Goal: Task Accomplishment & Management: Use online tool/utility

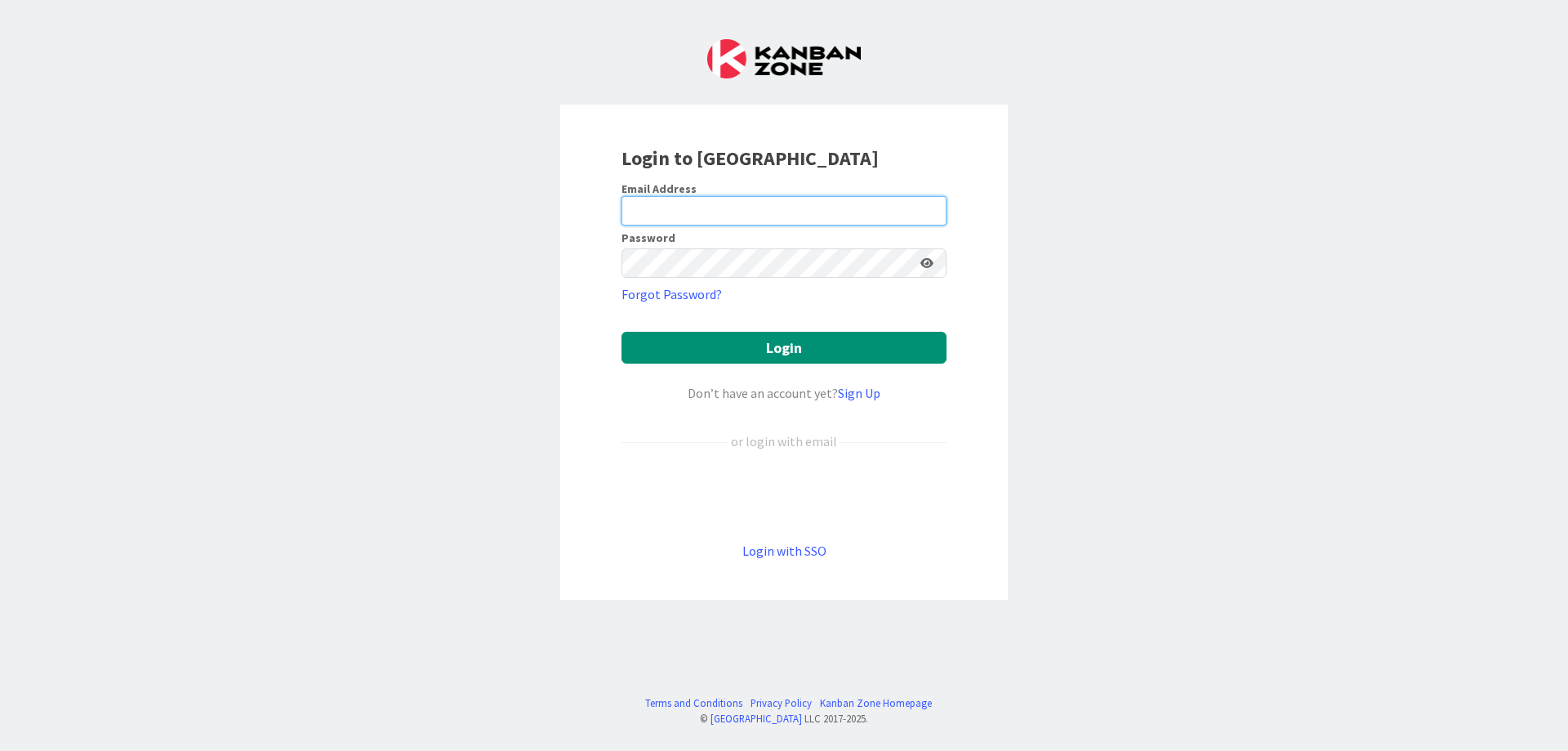
click at [656, 208] on input "email" at bounding box center [784, 210] width 325 height 29
type input "[EMAIL_ADDRESS][DOMAIN_NAME]"
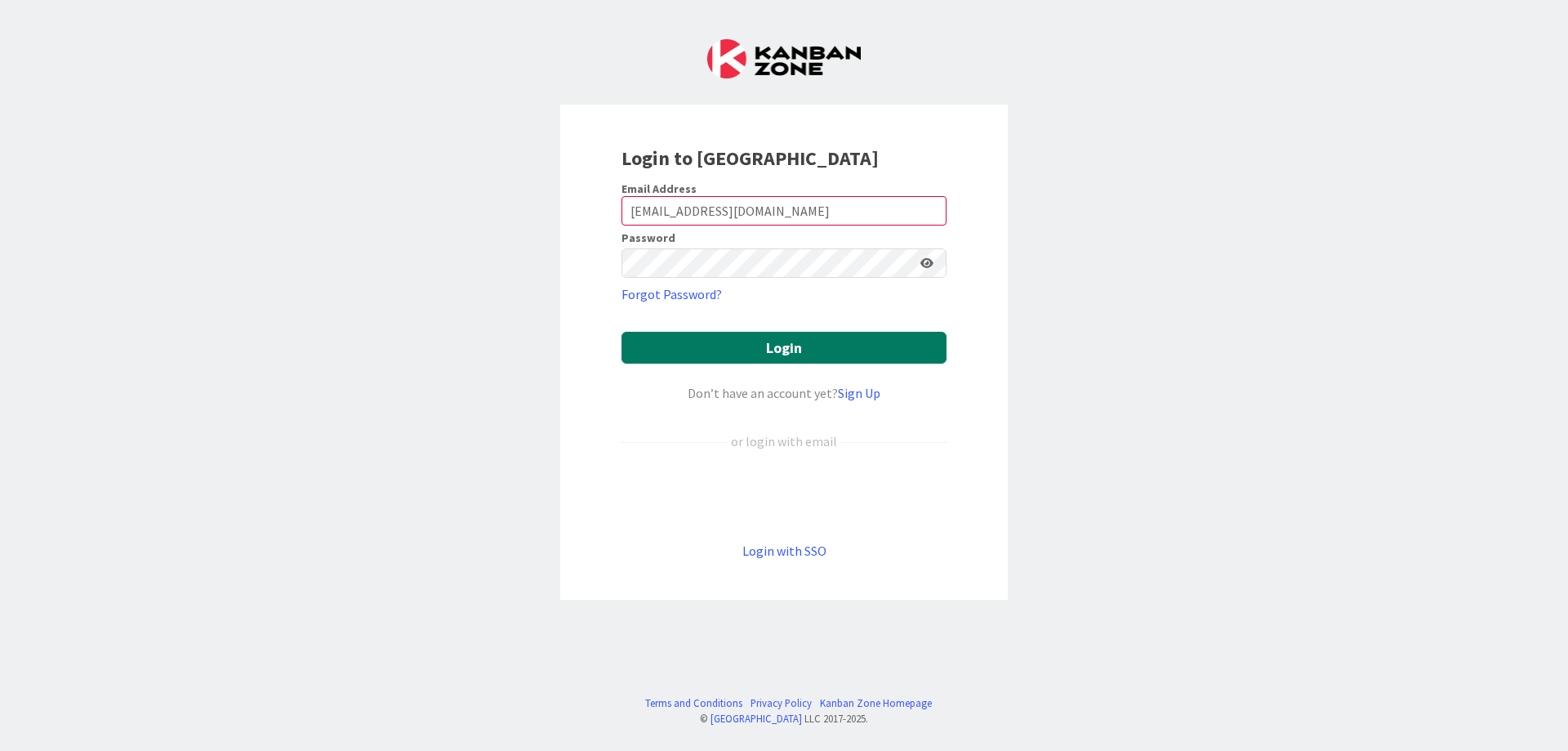
click at [786, 345] on button "Login" at bounding box center [784, 348] width 325 height 32
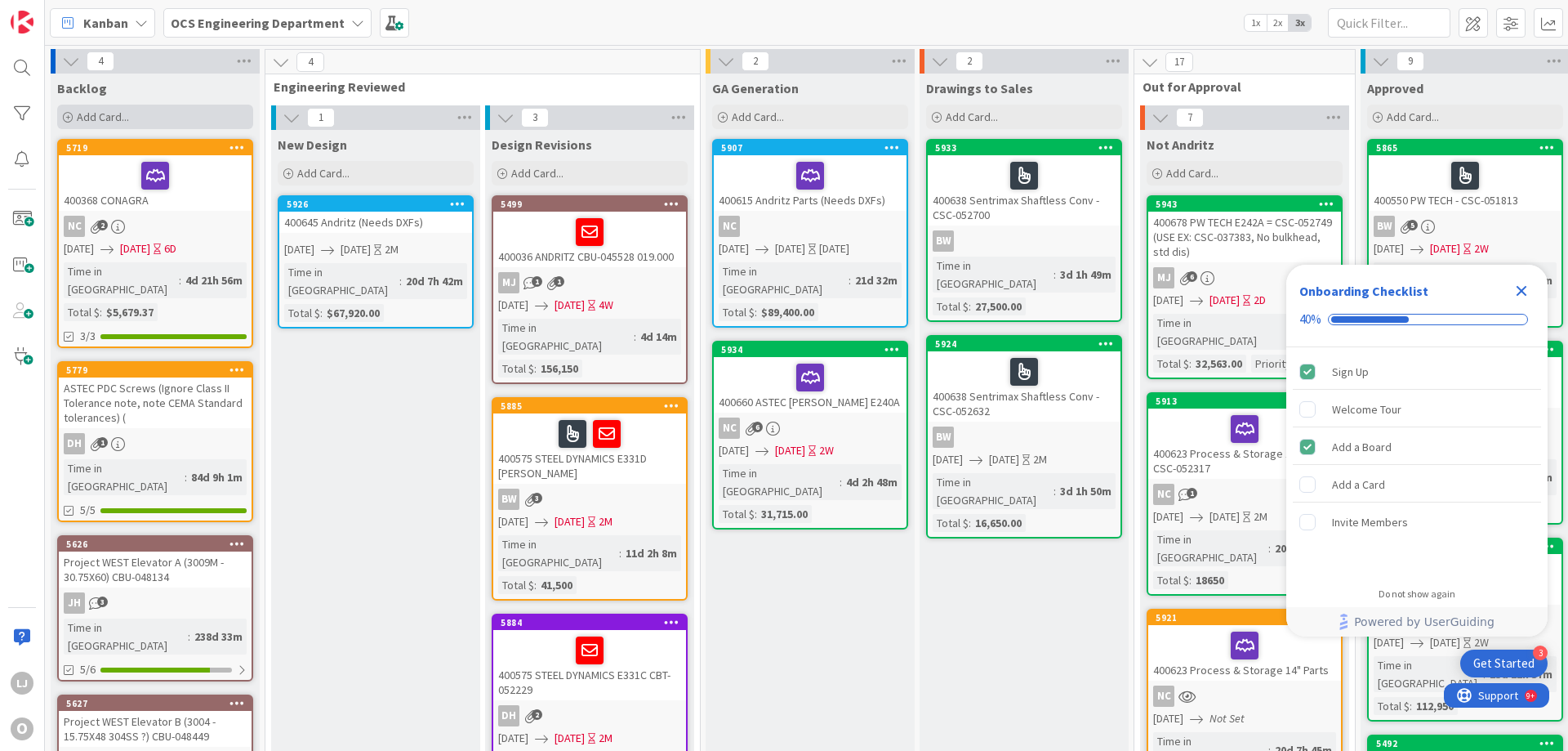
click at [103, 112] on span "Add Card..." at bounding box center [103, 116] width 52 height 14
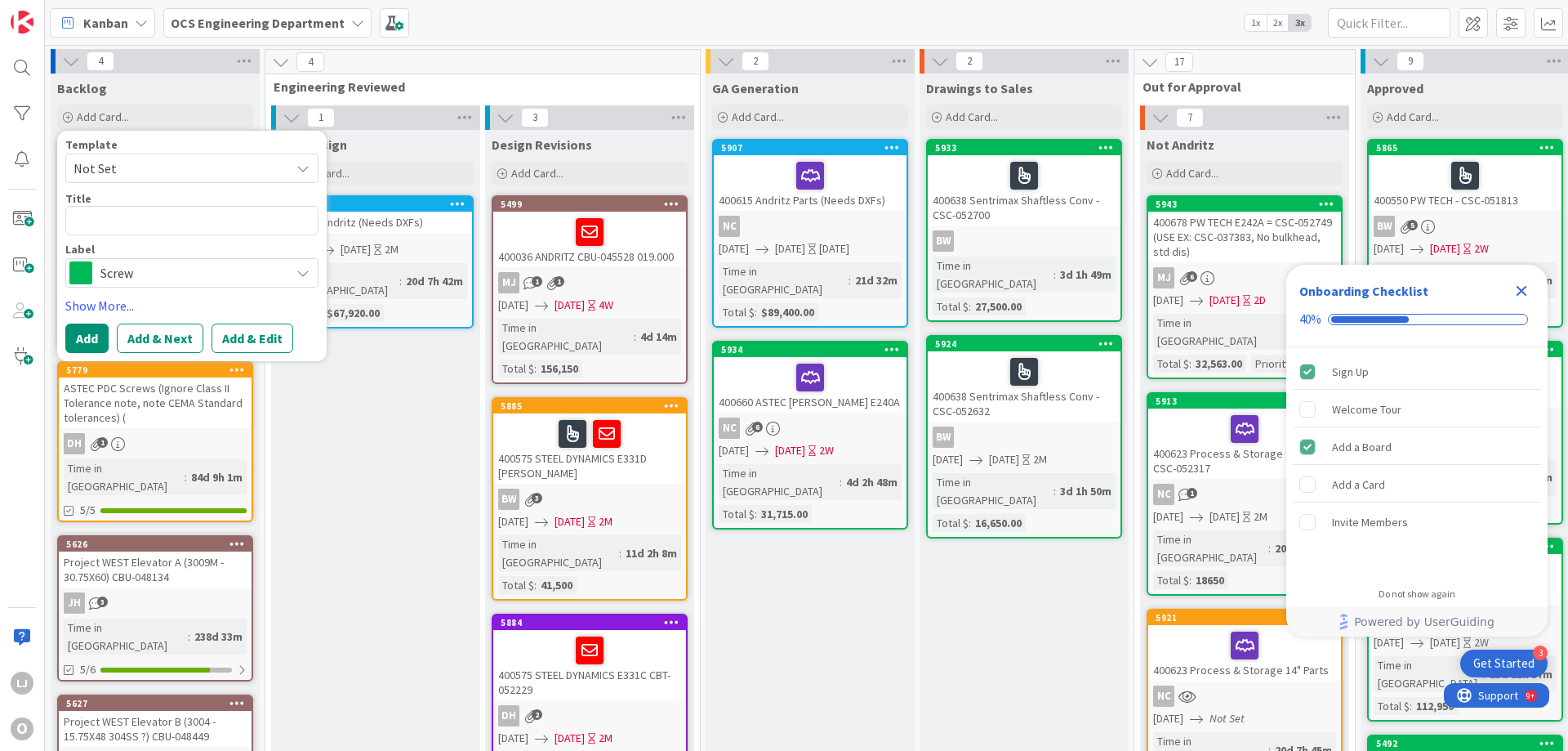
type textarea "x"
type textarea "4"
type textarea "x"
type textarea "40"
type textarea "x"
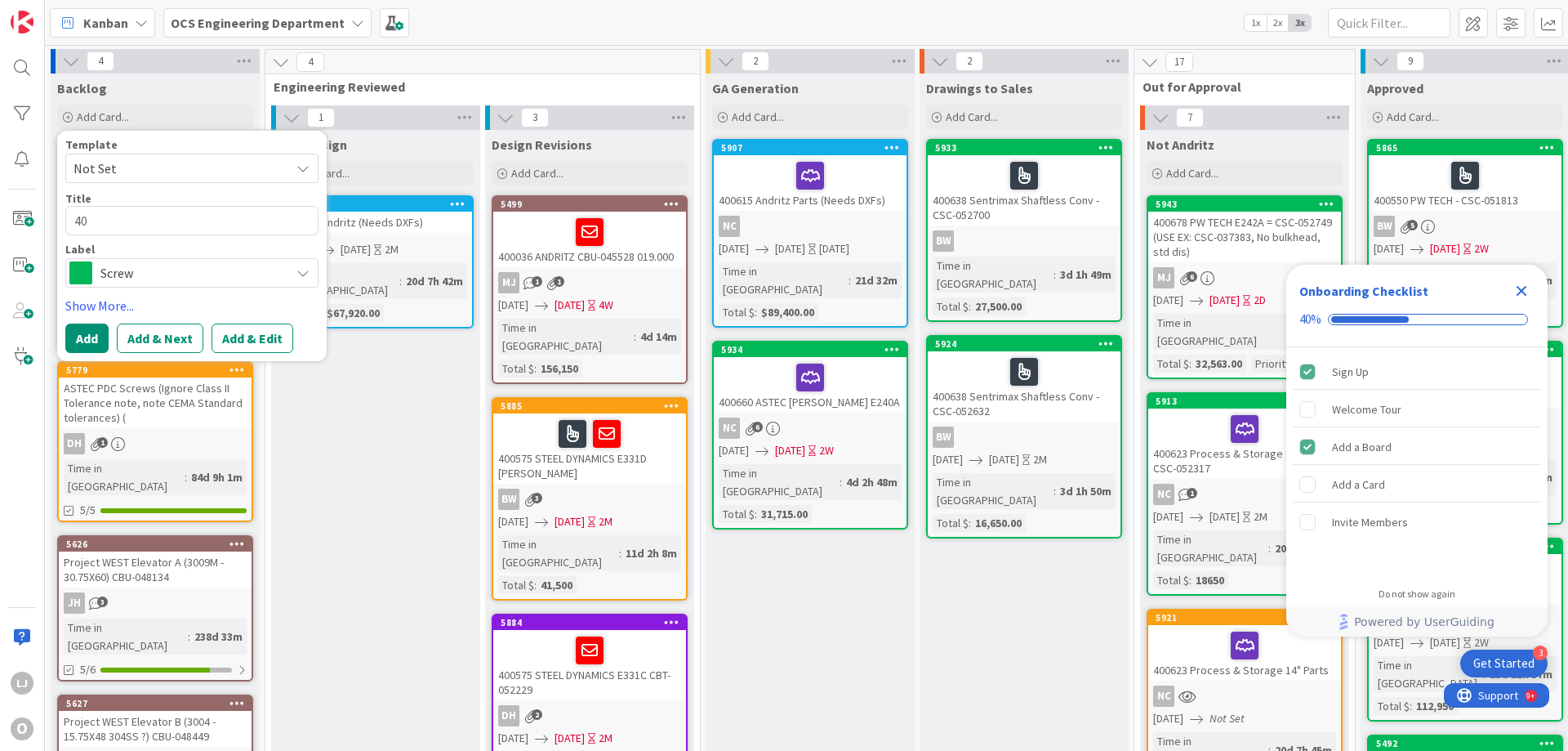
type textarea "400"
type textarea "x"
type textarea "4006"
type textarea "x"
type textarea "40068"
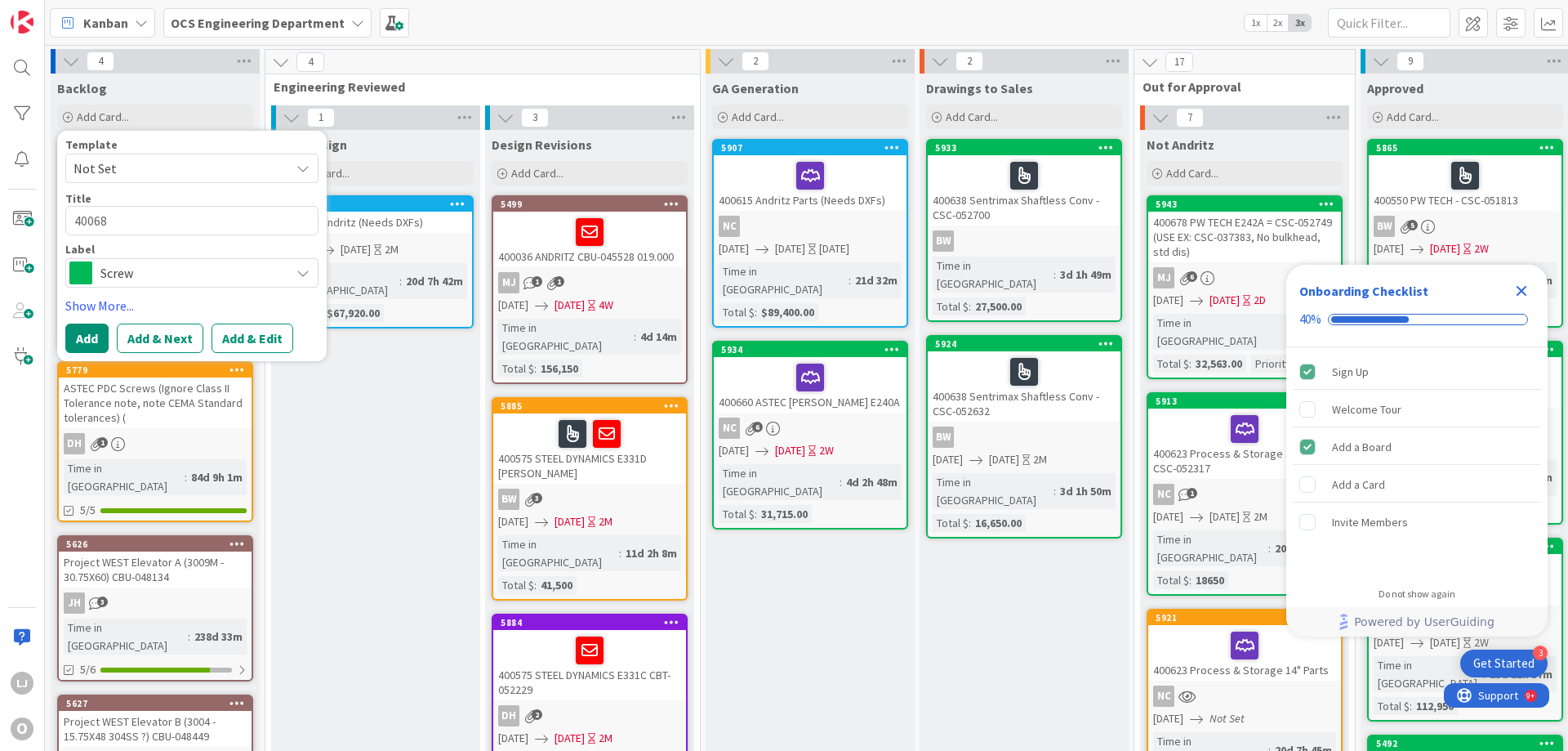
type textarea "x"
type textarea "400686"
type textarea "x"
type textarea "400686"
type textarea "x"
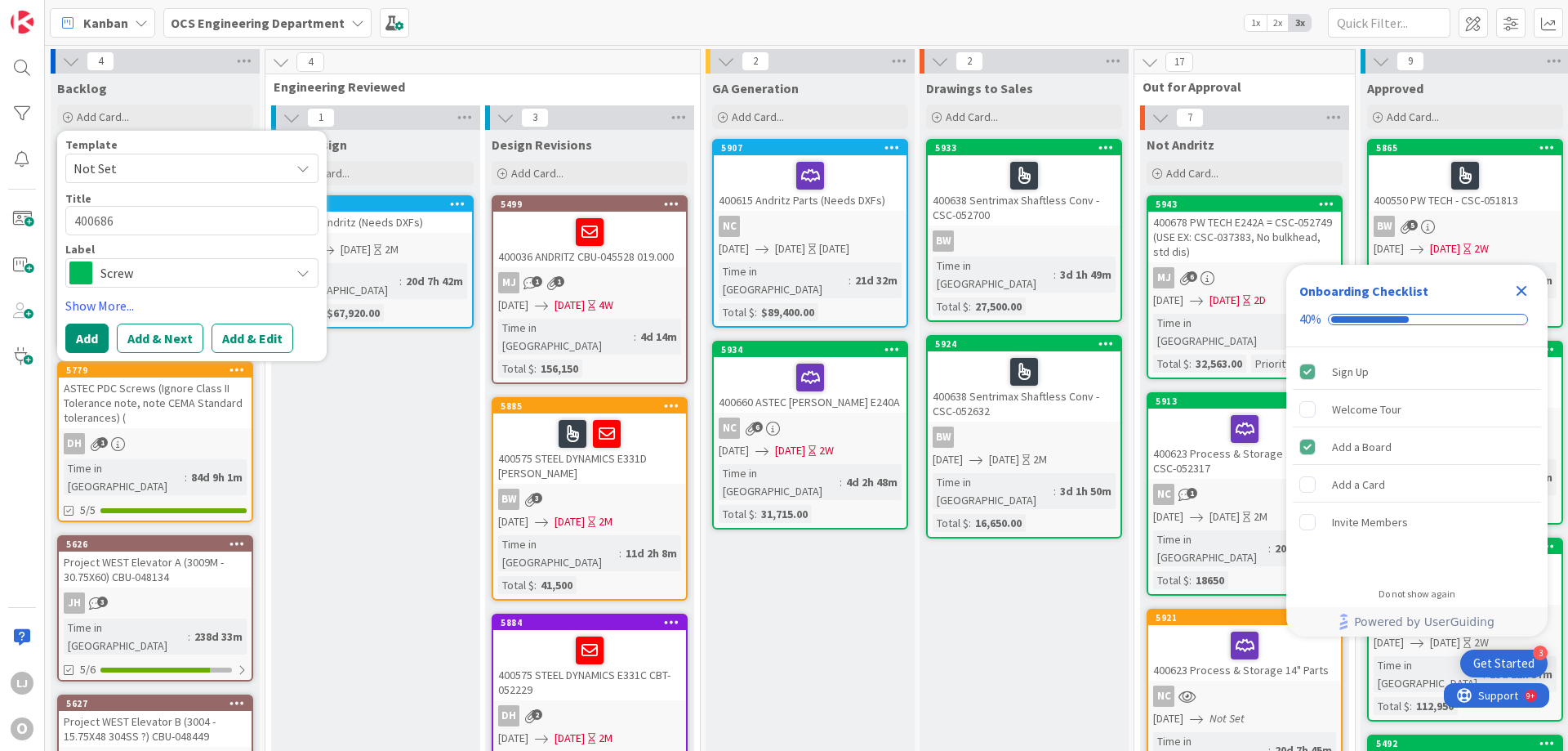
type textarea "400686 A"
type textarea "x"
type textarea "400686 An"
type textarea "x"
type textarea "400686 And"
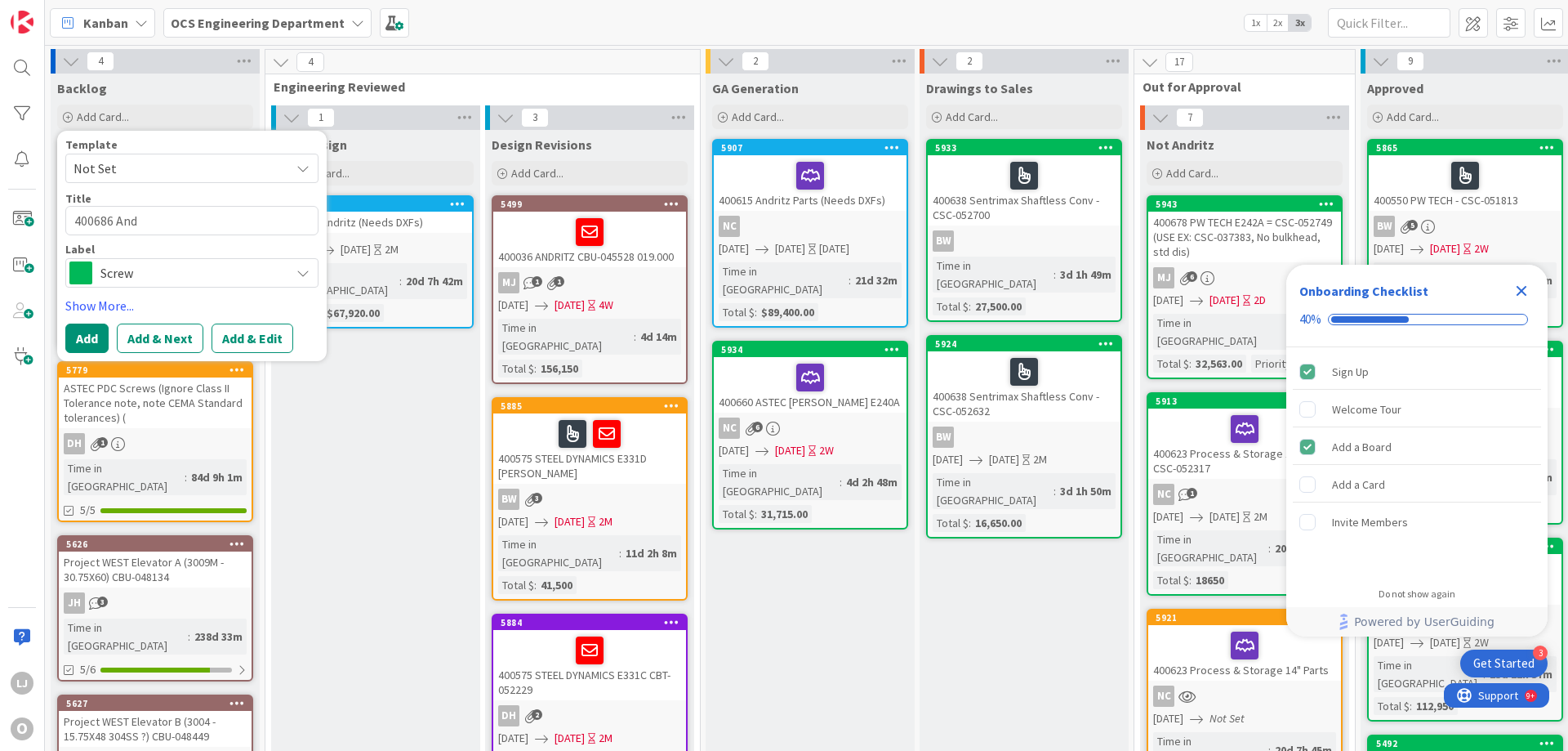
type textarea "x"
type textarea "400686 Andr"
type textarea "x"
type textarea "400686 Andri"
type textarea "x"
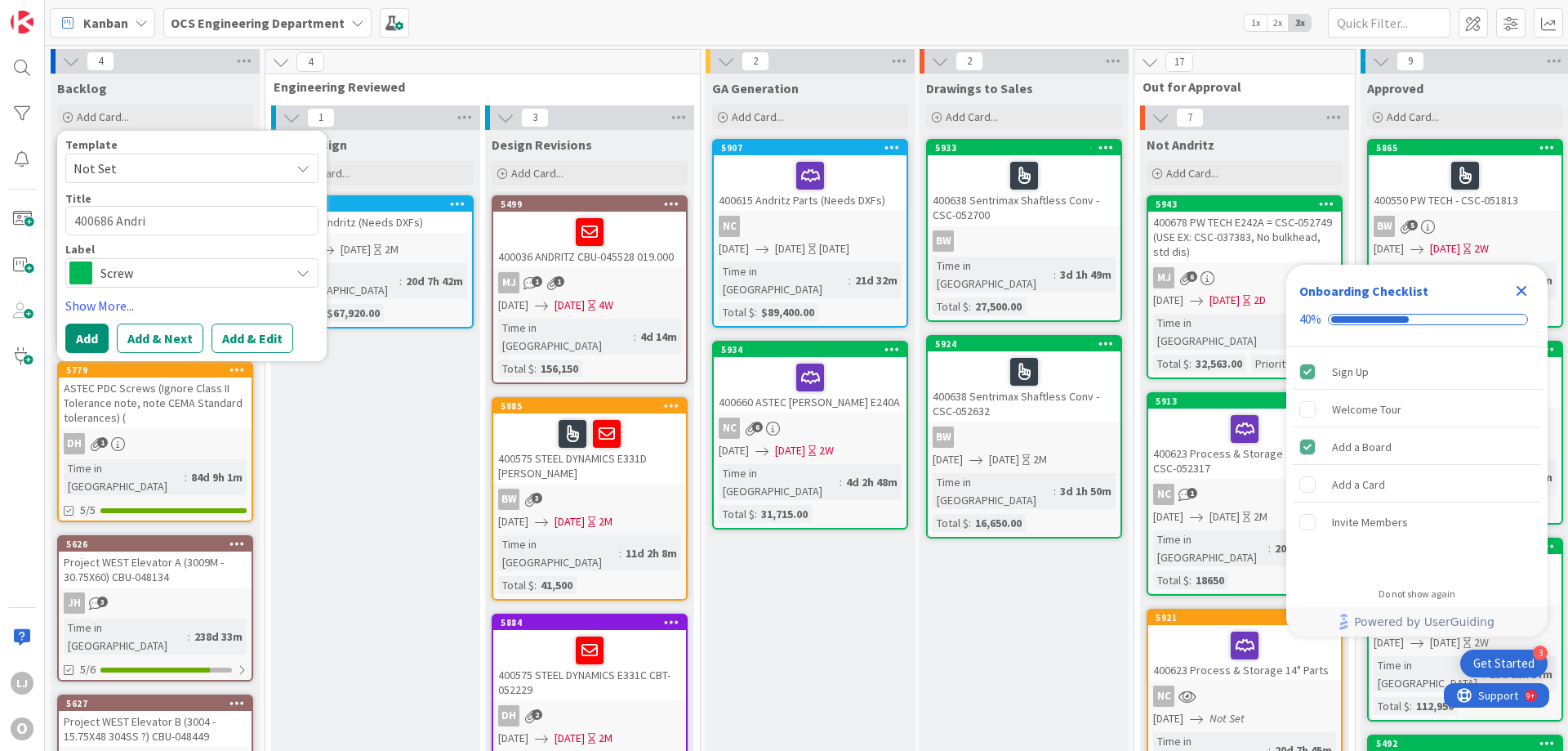
type textarea "400686 Andrit"
type textarea "x"
type textarea "400686 Andritz"
type textarea "x"
type textarea "400686 Andritz"
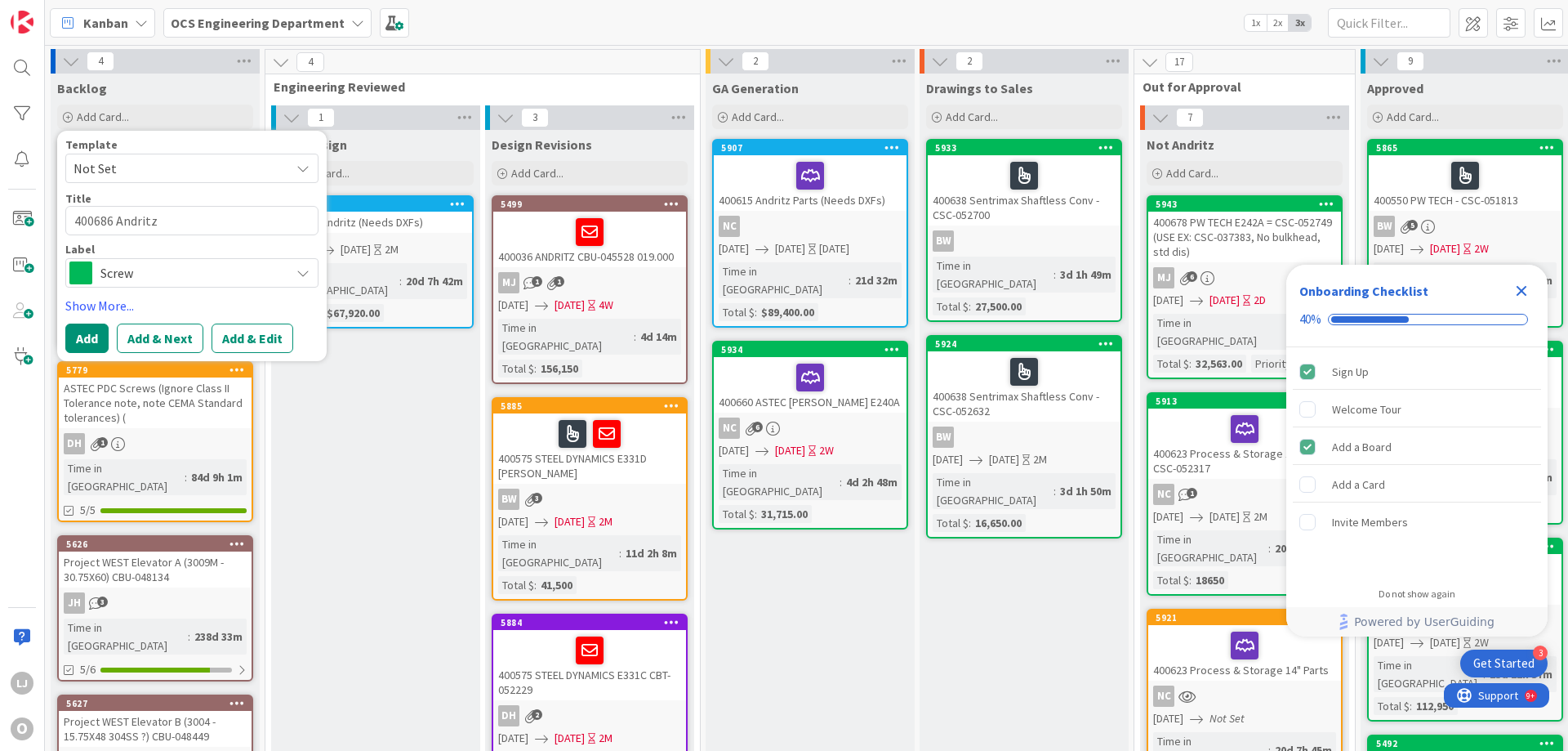
type textarea "x"
type textarea "400686 Andritz R"
type textarea "x"
type textarea "400686 [PERSON_NAME]"
type textarea "x"
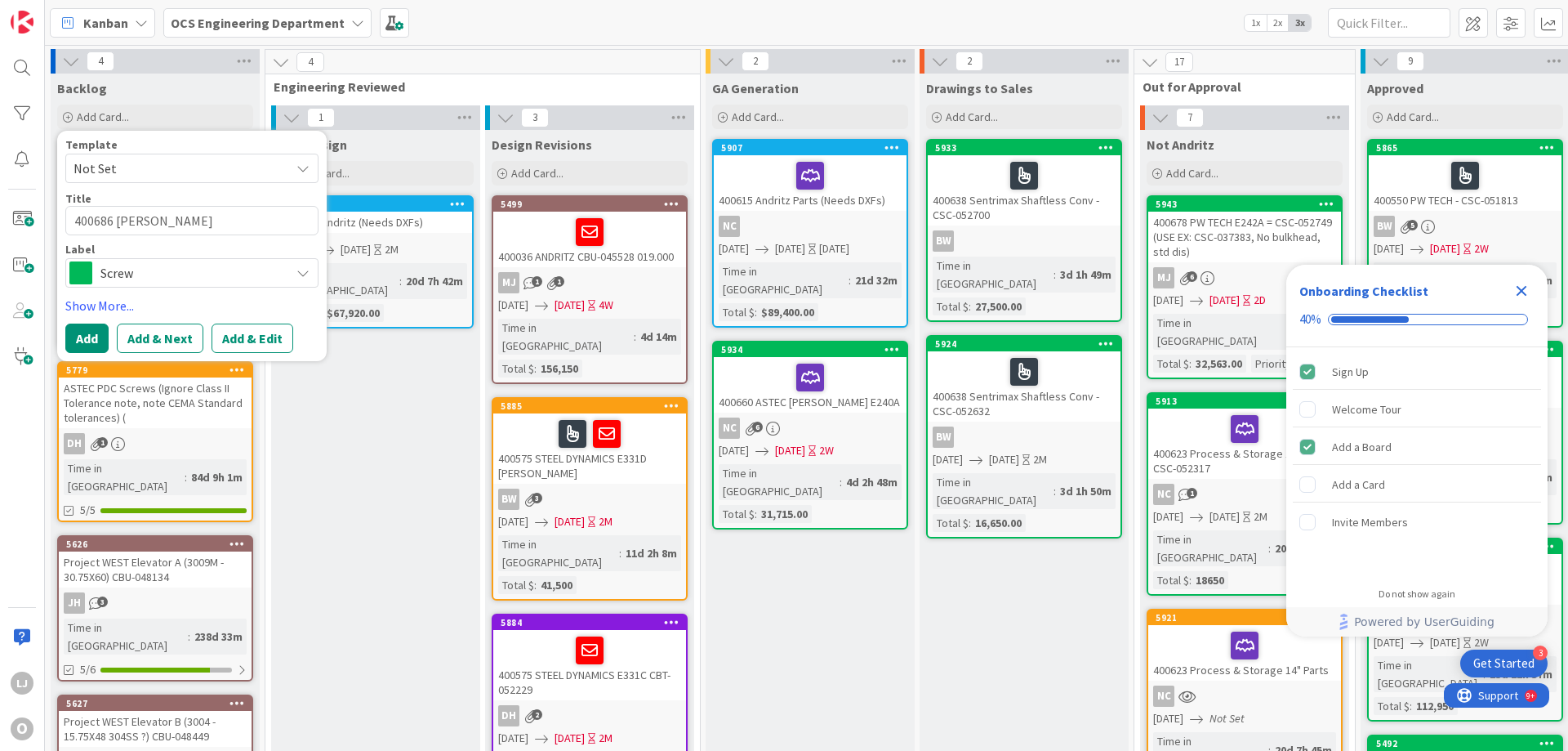
type textarea "400686 [PERSON_NAME]"
type textarea "x"
type textarea "400686 Andritz Roll"
type textarea "x"
type textarea "400686 Andritz [PERSON_NAME]"
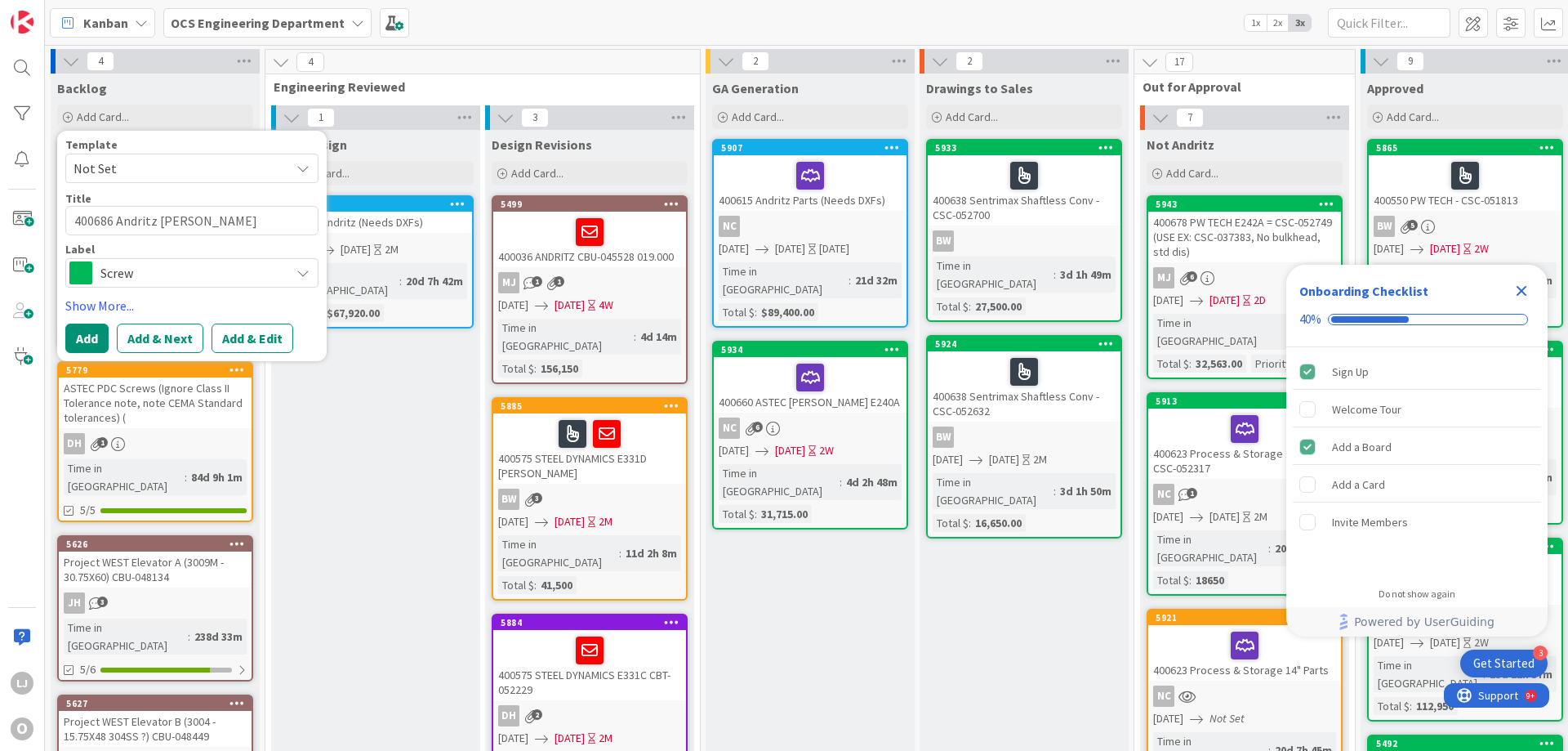
type textarea "x"
type textarea "400686 Andritz Roller"
type textarea "x"
type textarea "400686 Andritz Rollers"
click at [305, 269] on icon at bounding box center [303, 273] width 14 height 14
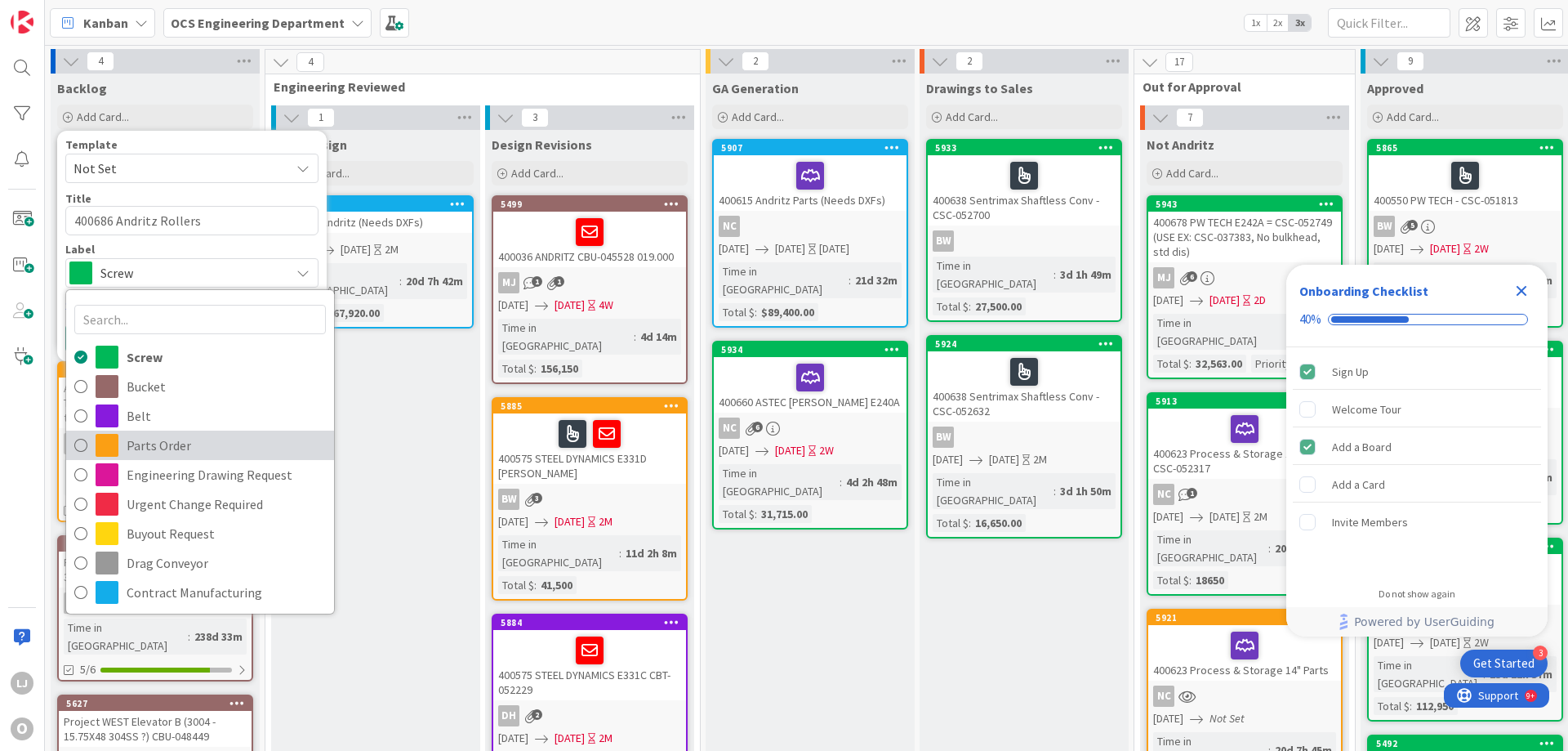
click at [155, 442] on span "Parts Order" at bounding box center [226, 445] width 199 height 24
type textarea "x"
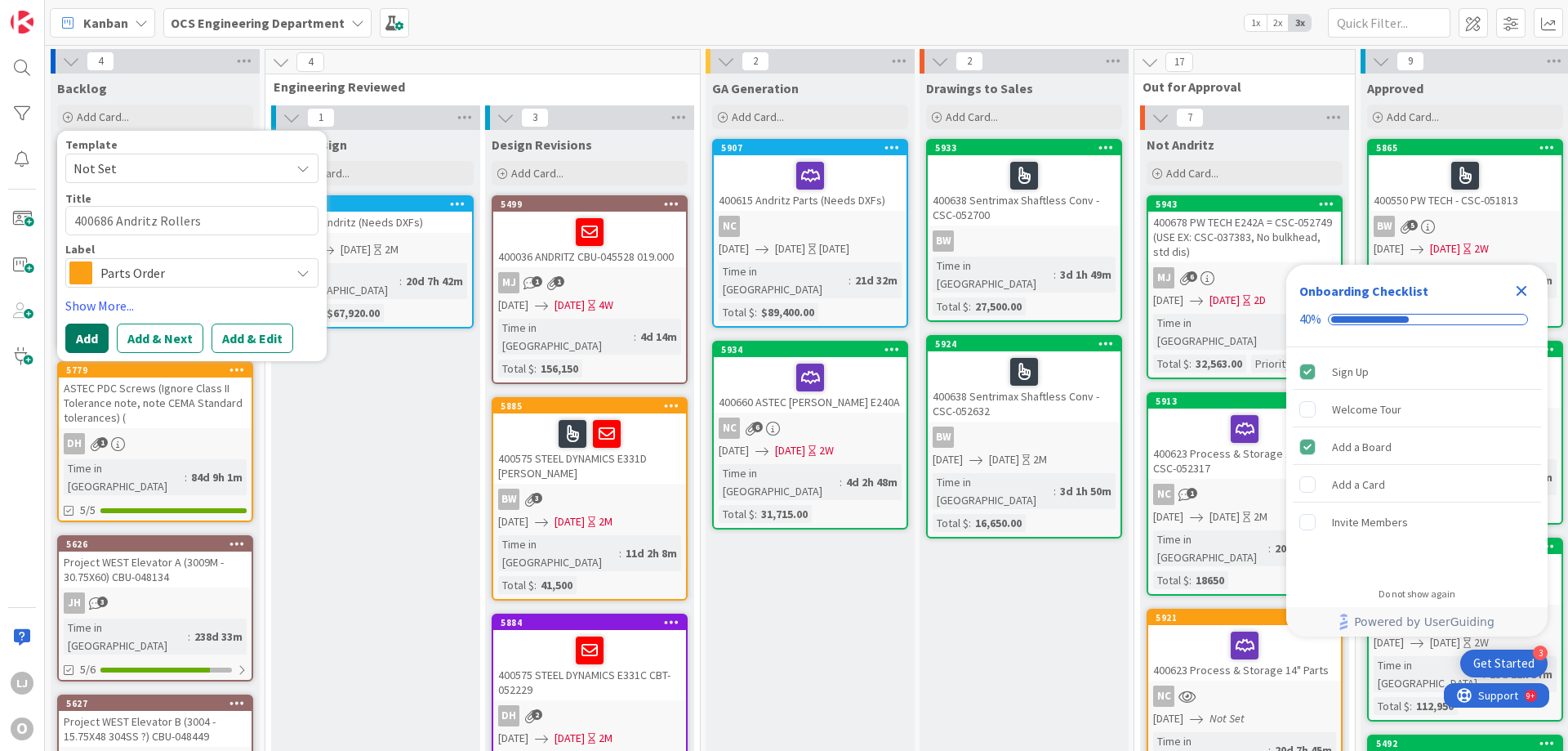
click at [76, 333] on button "Add" at bounding box center [87, 338] width 43 height 29
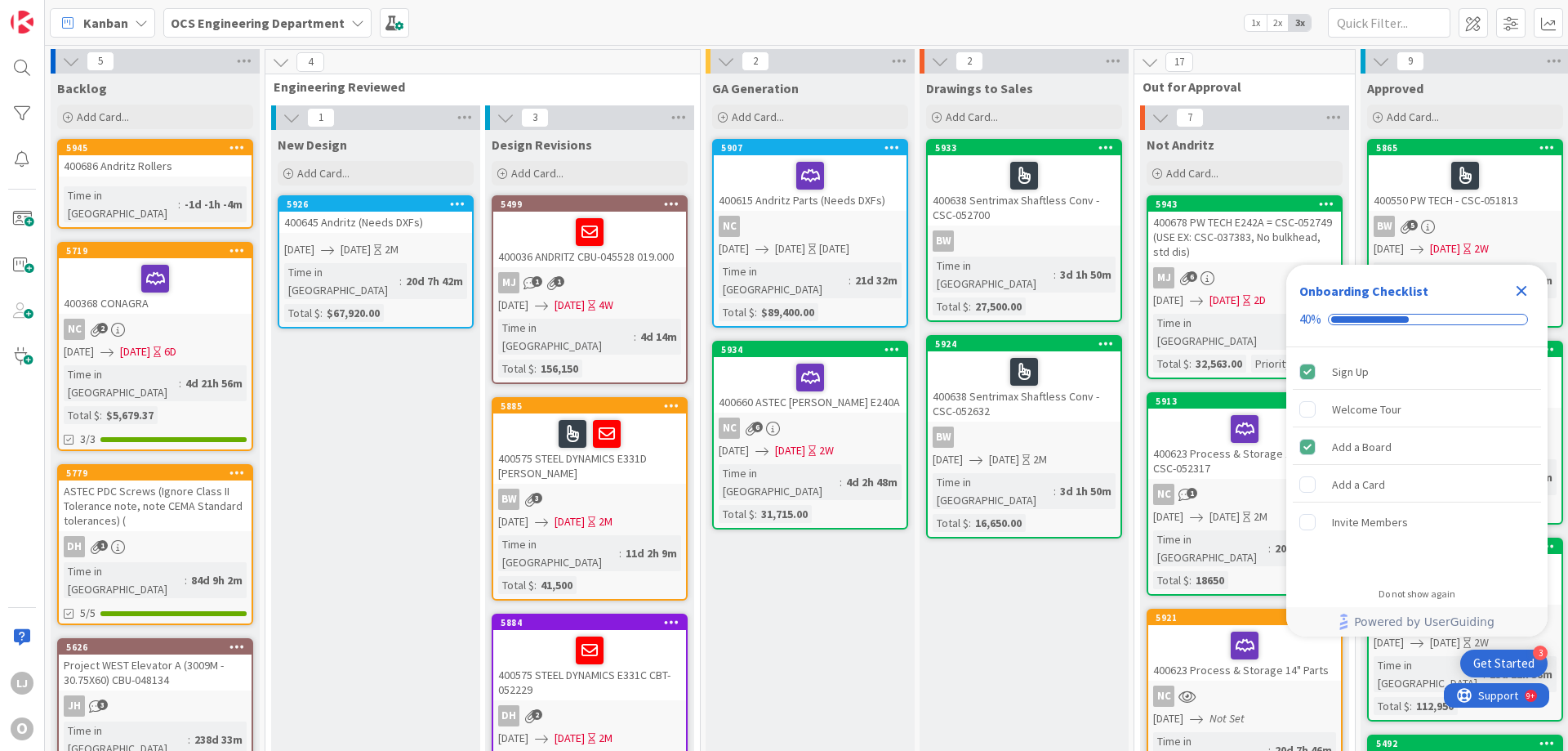
click at [145, 161] on div "400686 Andritz Rollers" at bounding box center [155, 166] width 193 height 21
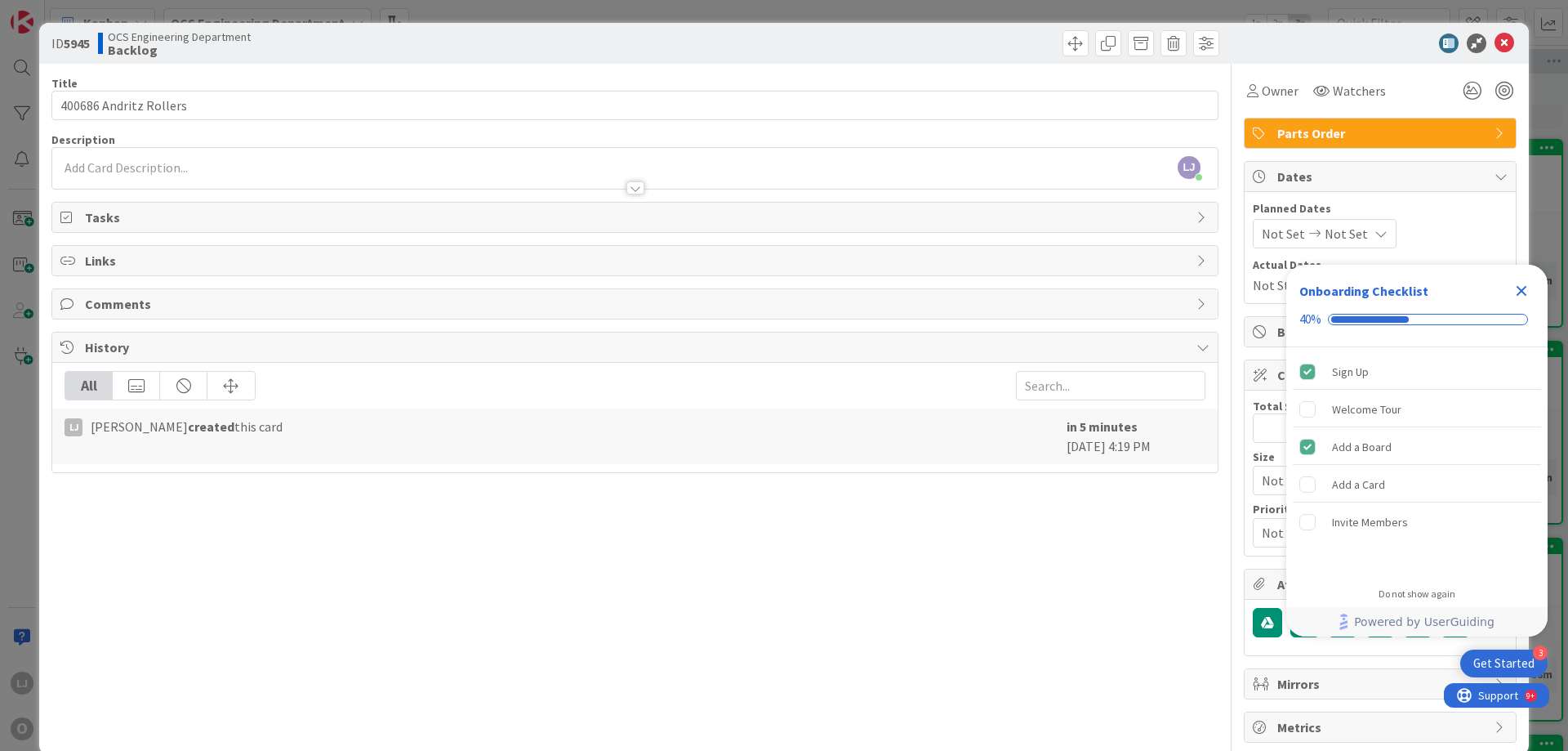
click at [1528, 285] on icon "Close Checklist" at bounding box center [1521, 291] width 19 height 19
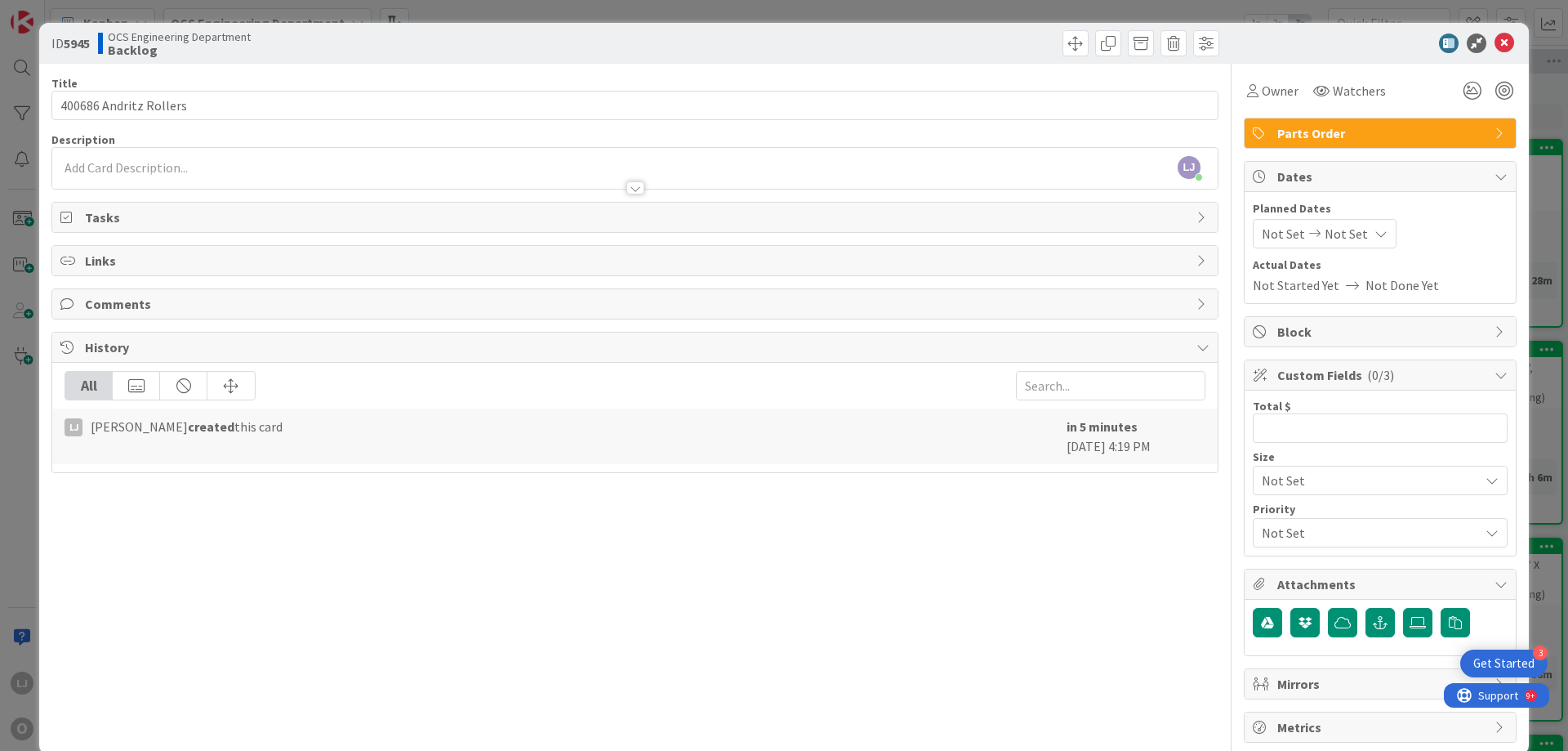
click at [1267, 235] on span "Not Set" at bounding box center [1282, 234] width 43 height 19
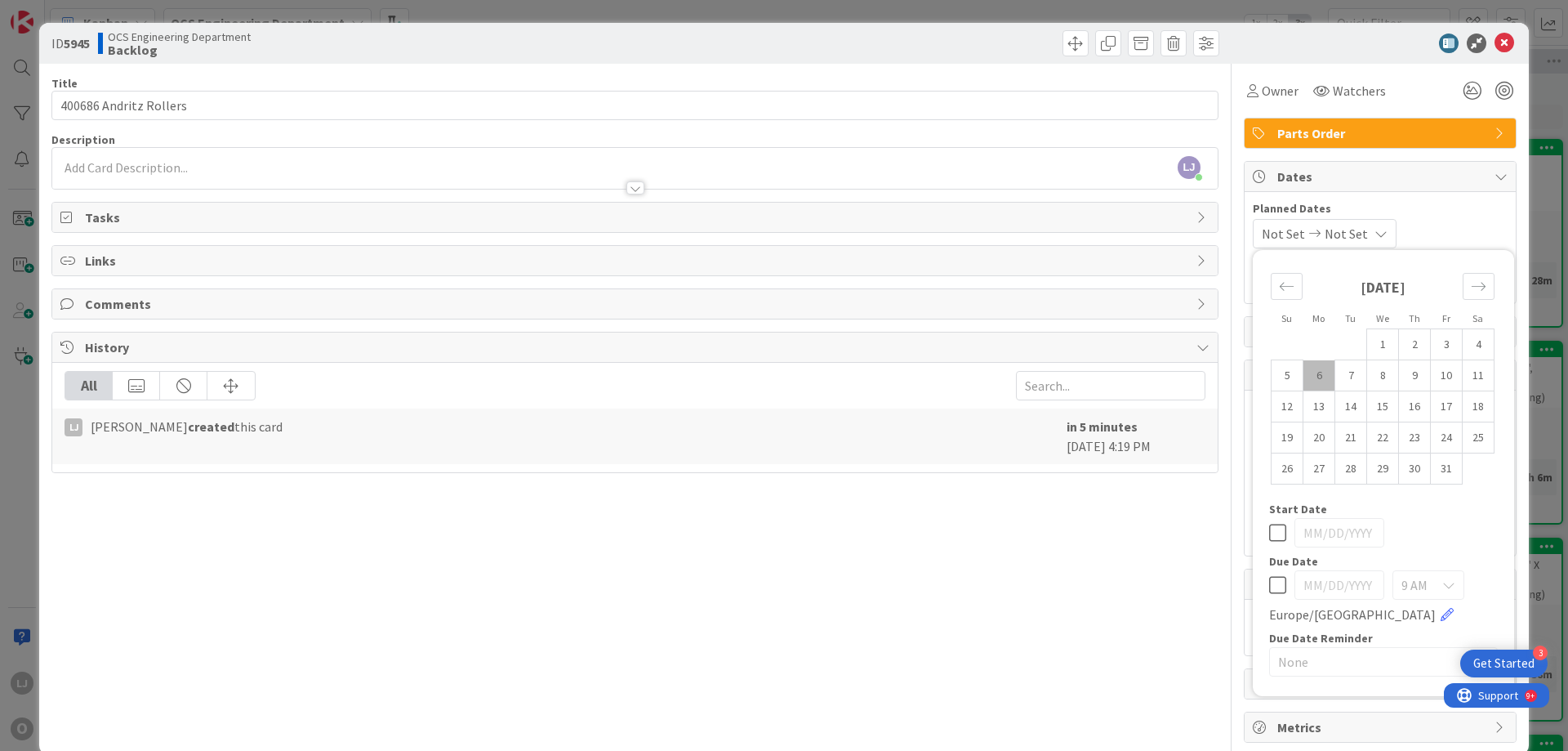
click at [1304, 372] on td "6" at bounding box center [1319, 376] width 32 height 31
type input "[DATE]"
click at [1360, 234] on span "Not Set" at bounding box center [1341, 234] width 43 height 19
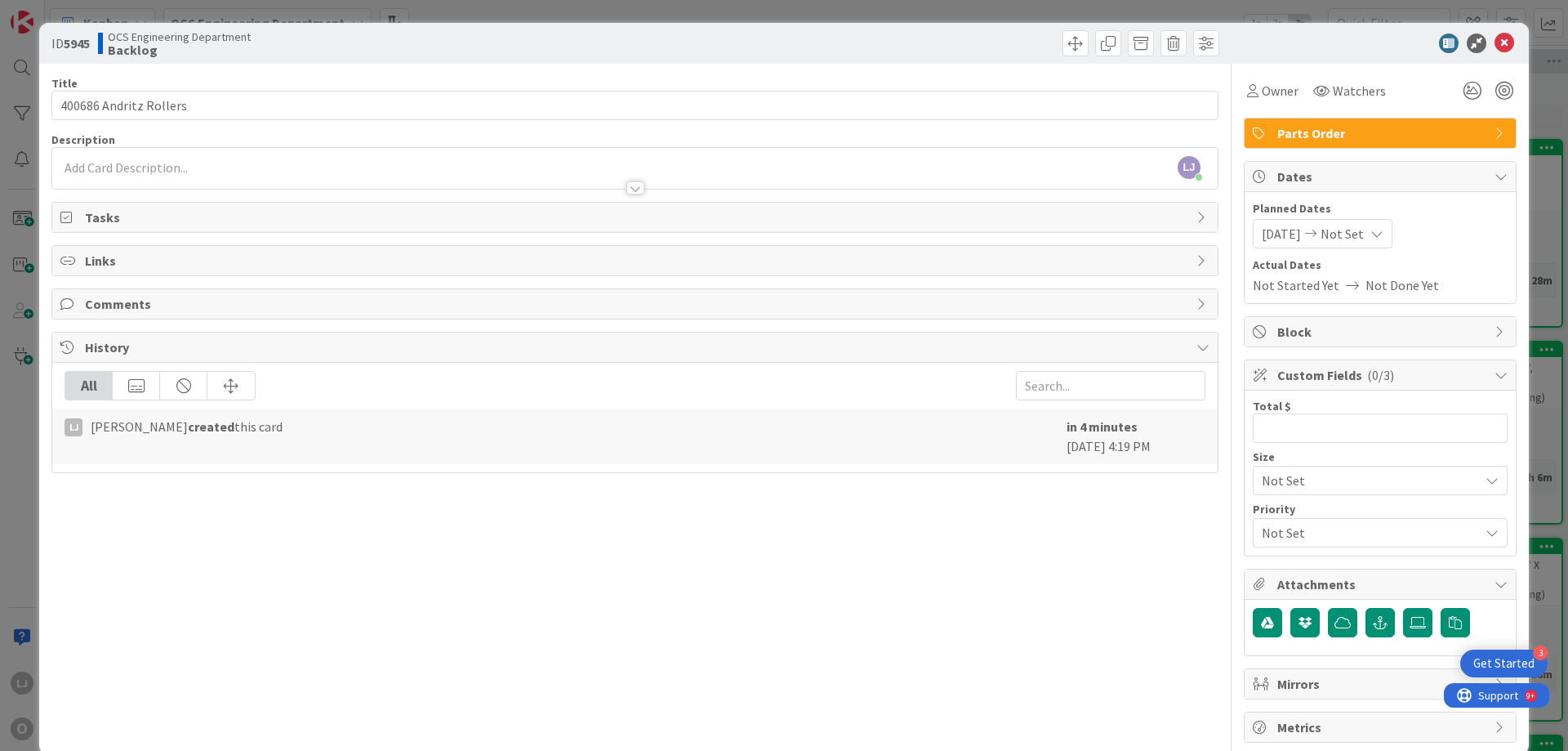
click at [1384, 236] on icon at bounding box center [1377, 234] width 14 height 14
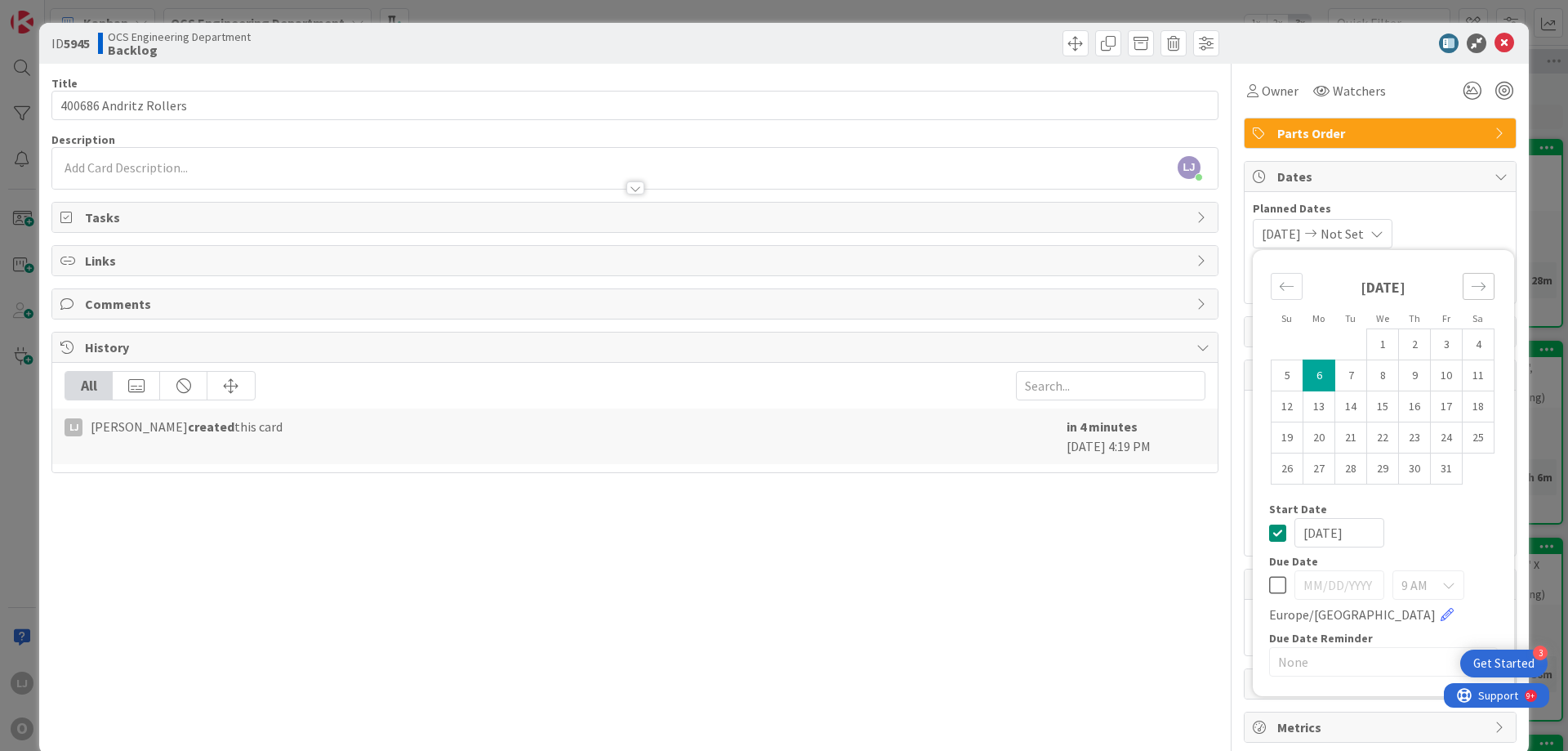
click at [1471, 286] on icon "Move forward to switch to the next month." at bounding box center [1478, 287] width 15 height 15
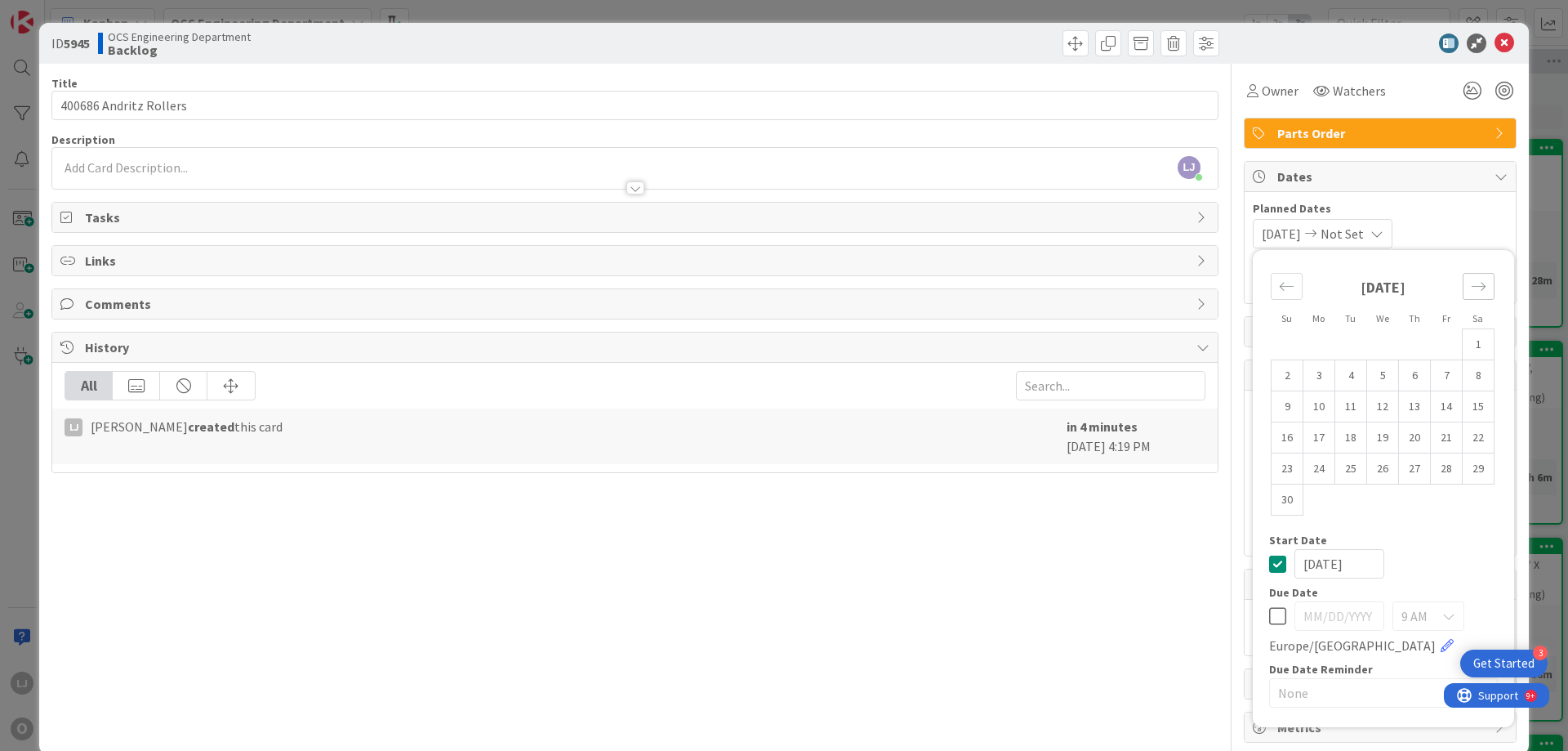
click at [1471, 286] on icon "Move forward to switch to the next month." at bounding box center [1478, 287] width 15 height 15
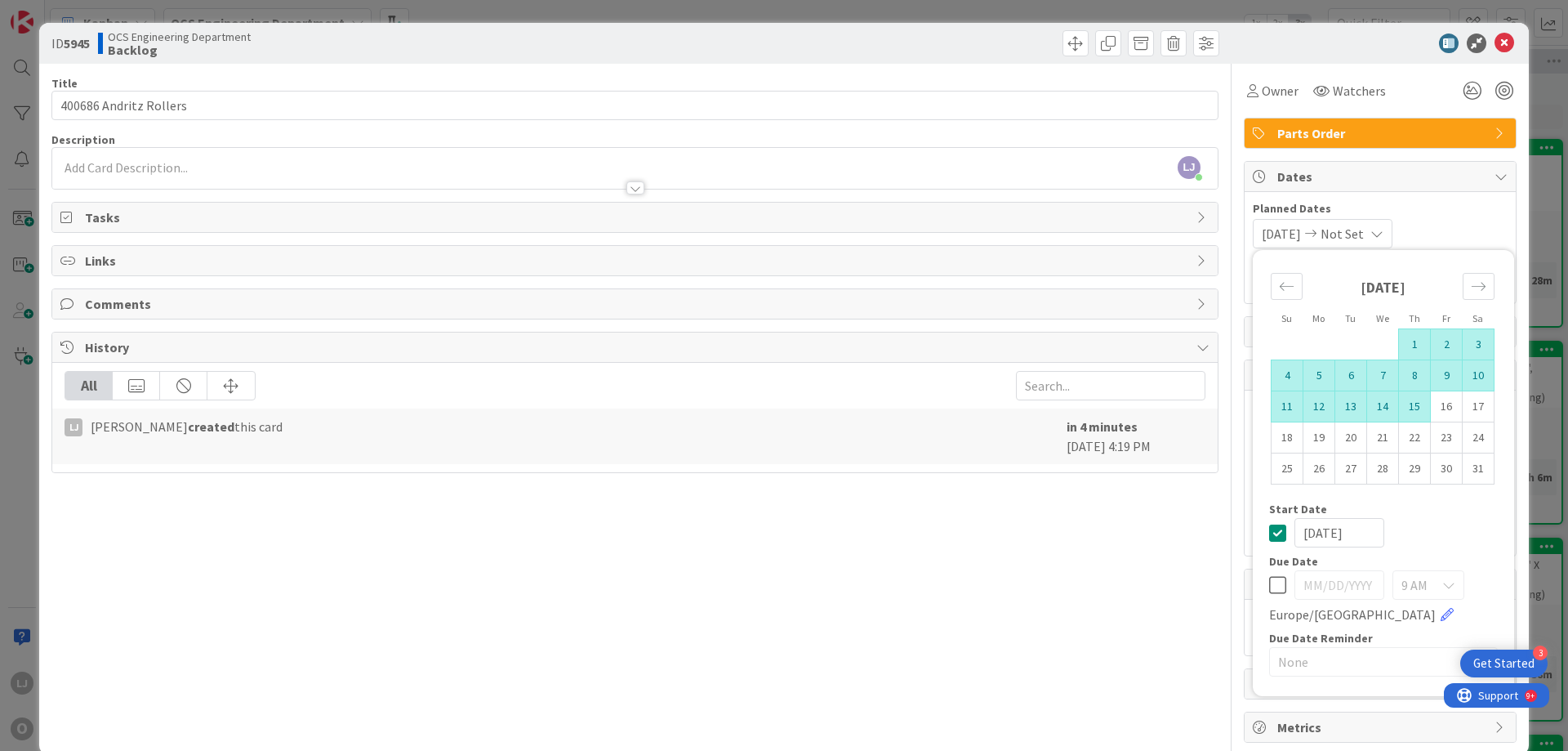
click at [1406, 403] on td "15" at bounding box center [1415, 406] width 32 height 31
type input "[DATE]"
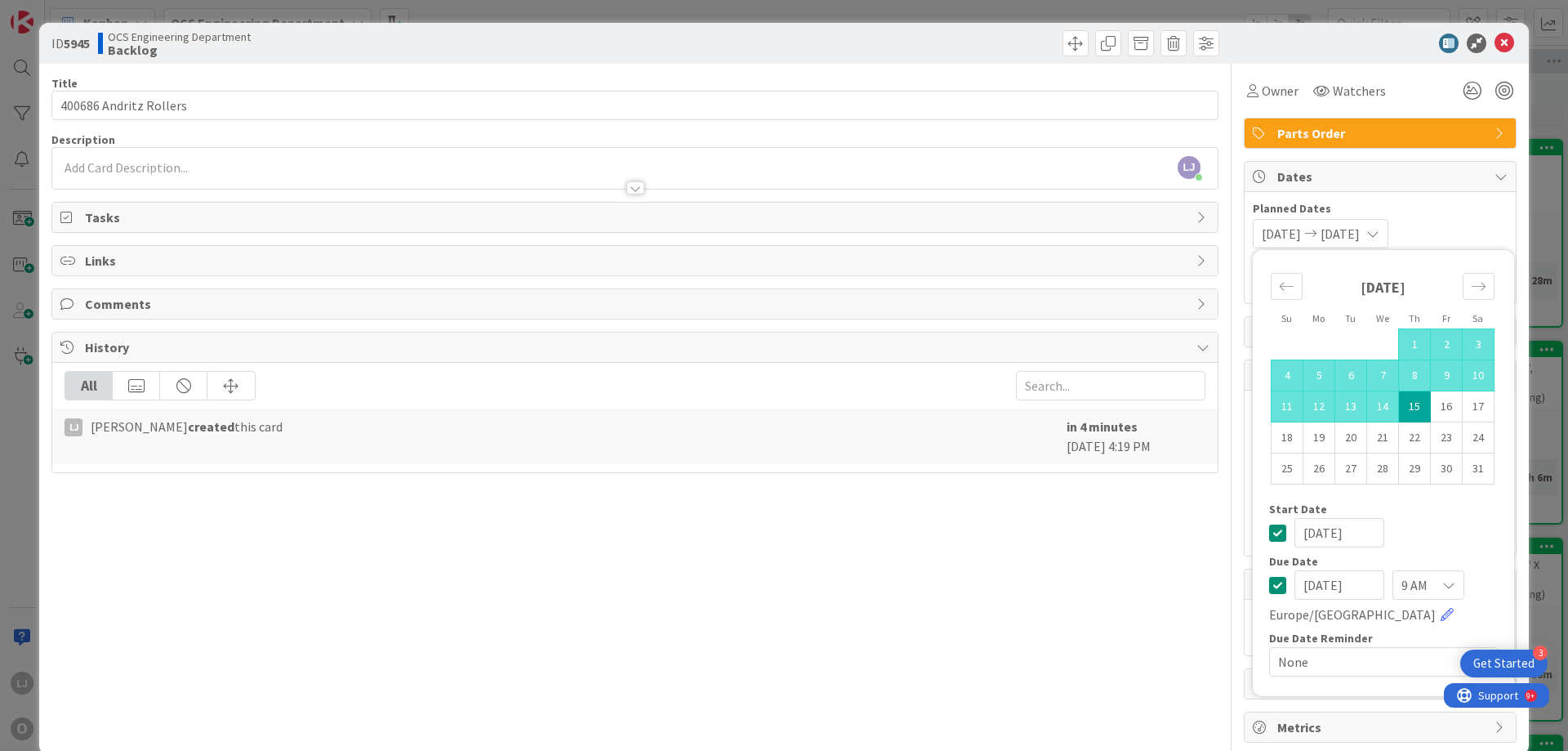
click at [1442, 173] on span "Dates" at bounding box center [1382, 177] width 209 height 19
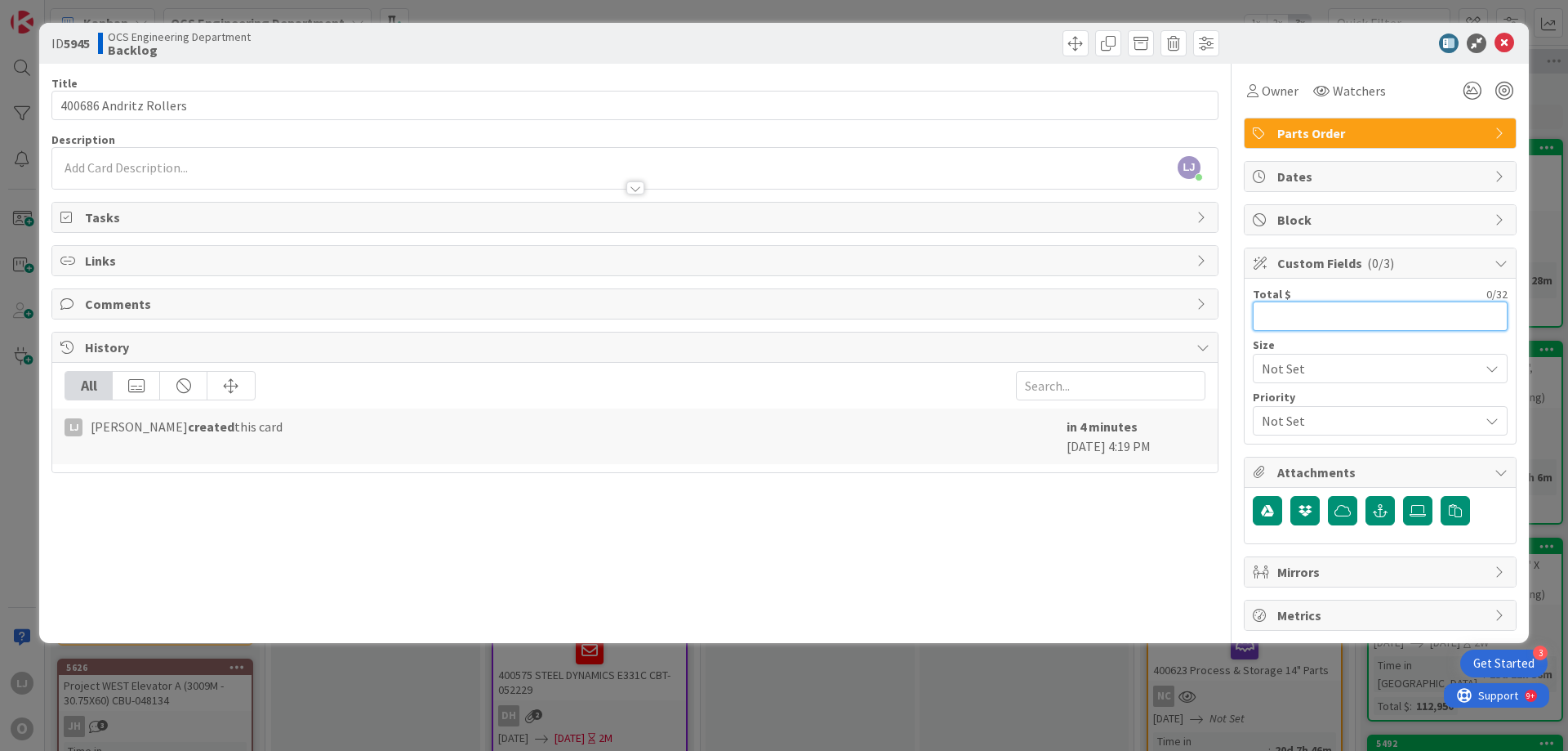
drag, startPoint x: 1273, startPoint y: 319, endPoint x: 1282, endPoint y: 308, distance: 14.2
click at [1274, 318] on input "text" at bounding box center [1380, 316] width 255 height 29
type input "$49,565.00"
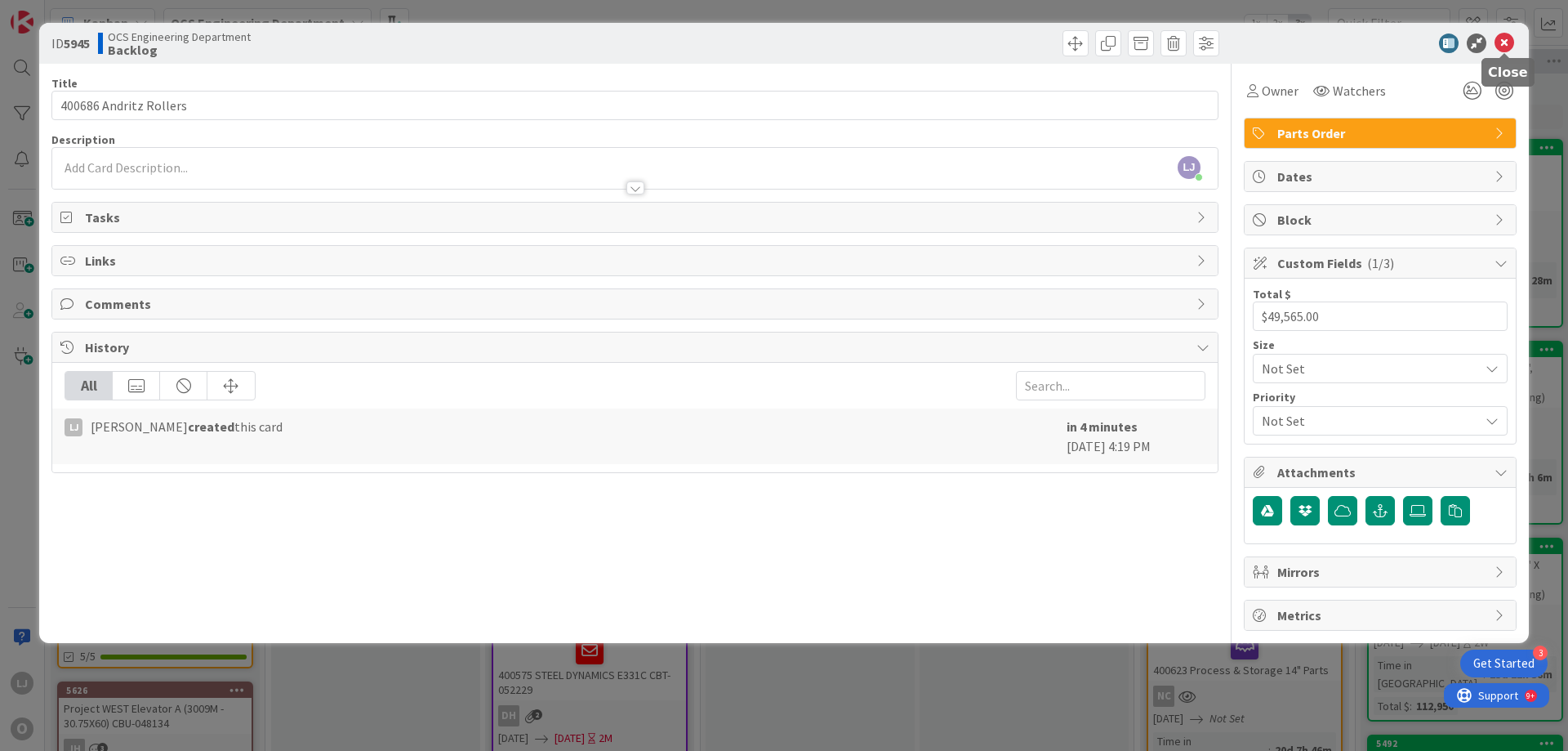
click at [1501, 39] on icon at bounding box center [1504, 43] width 19 height 19
